Goal: Task Accomplishment & Management: Manage account settings

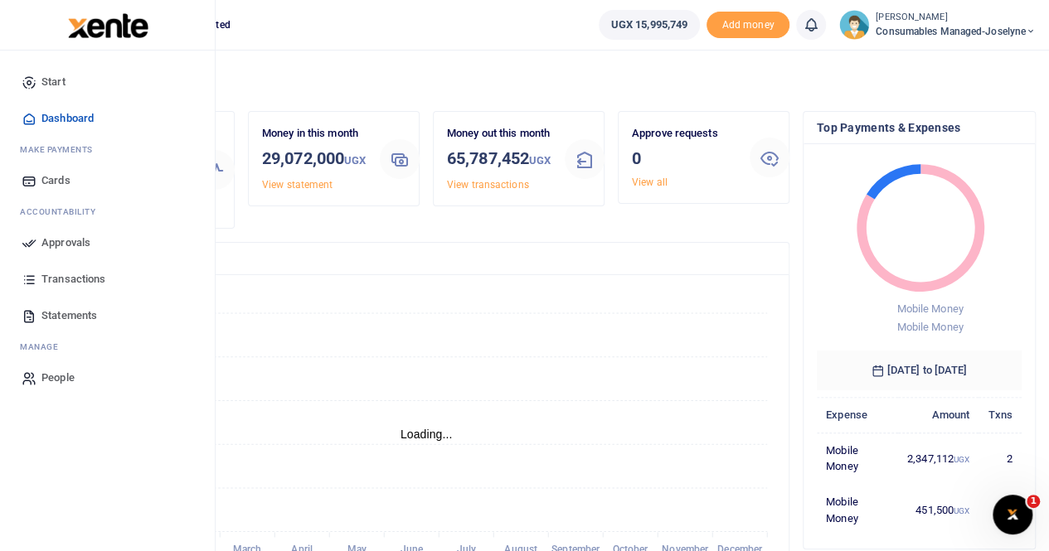
click at [61, 233] on link "Approvals" at bounding box center [107, 243] width 188 height 36
click at [60, 248] on span "Approvals" at bounding box center [65, 243] width 49 height 17
click at [63, 239] on span "Approvals" at bounding box center [65, 243] width 49 height 17
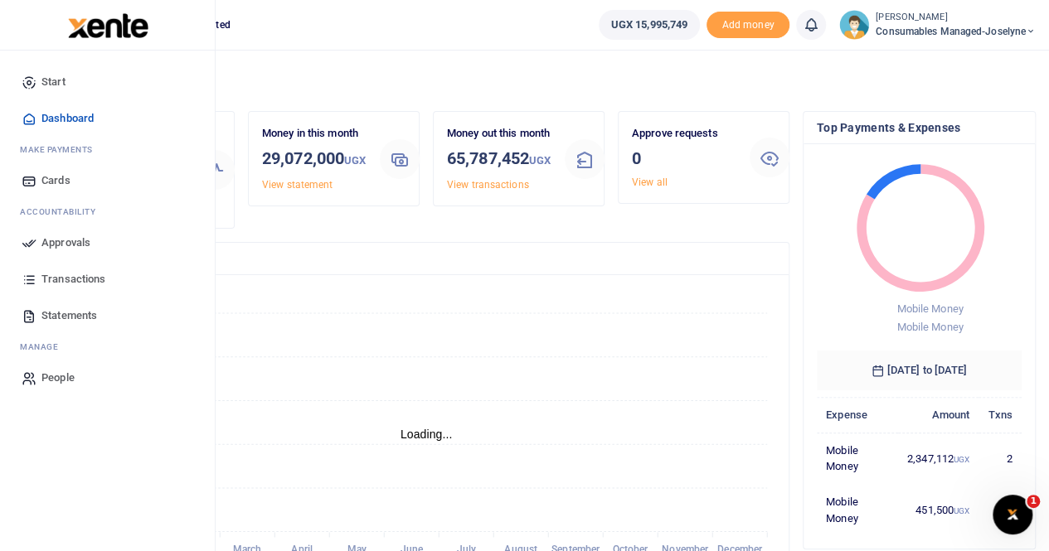
click at [63, 239] on span "Approvals" at bounding box center [65, 243] width 49 height 17
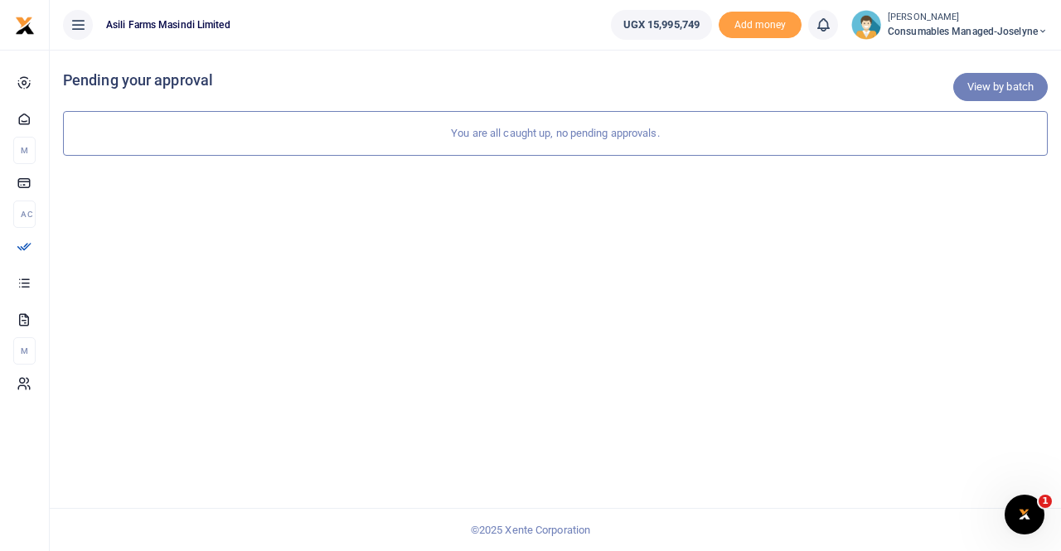
click at [1016, 89] on link "View by batch" at bounding box center [1000, 87] width 95 height 28
click at [1016, 89] on link "View by category" at bounding box center [993, 87] width 109 height 28
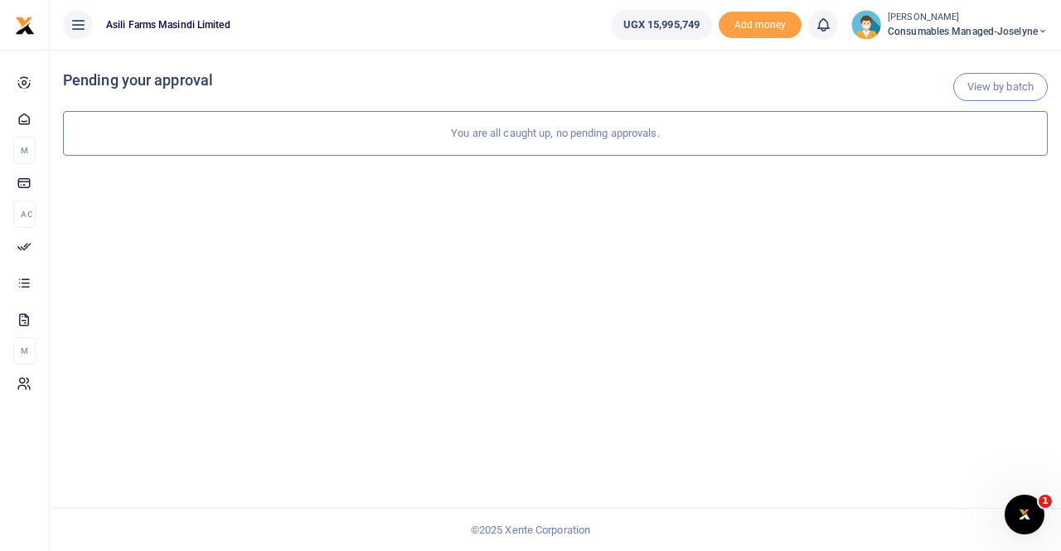
click at [1016, 89] on link "View by batch" at bounding box center [1000, 87] width 95 height 28
click at [999, 79] on link "View by batch" at bounding box center [1000, 87] width 95 height 28
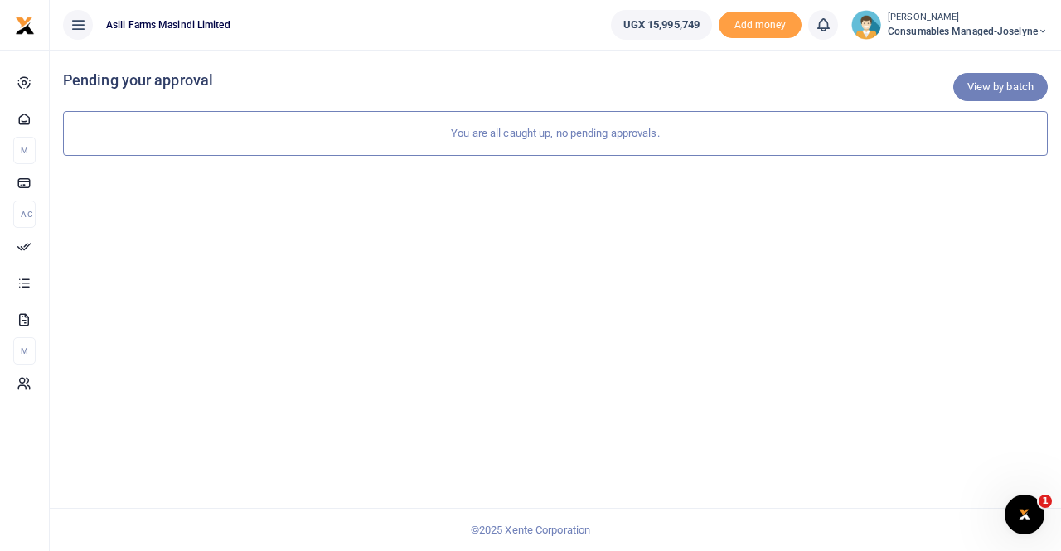
click at [999, 79] on link "View by batch" at bounding box center [1000, 87] width 95 height 28
